Goal: Find specific page/section: Find specific page/section

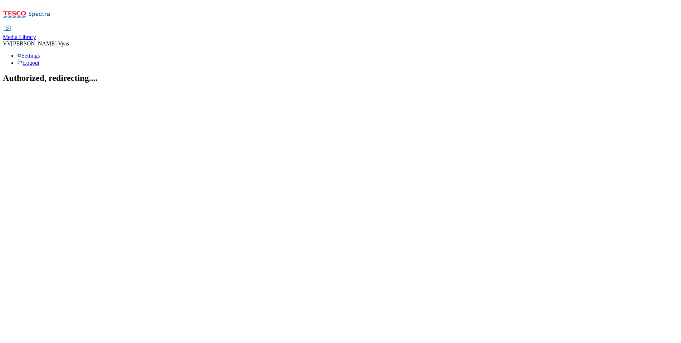
click at [36, 34] on span "Media Library" at bounding box center [19, 37] width 33 height 6
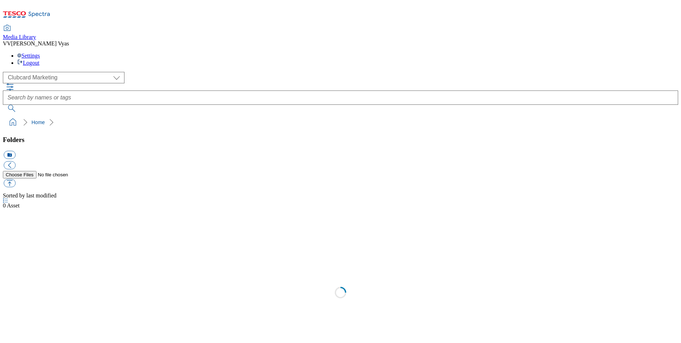
scroll to position [1, 0]
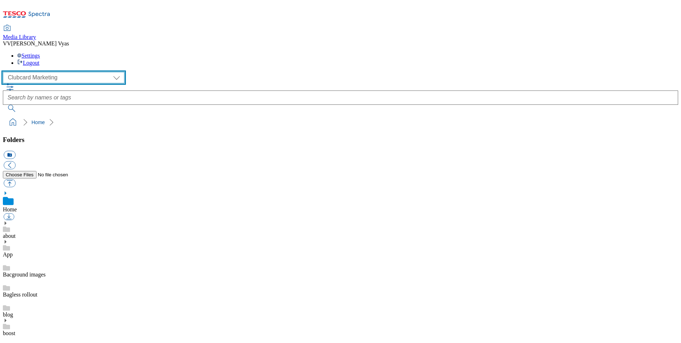
select select "flare-homepage"
